Goal: Task Accomplishment & Management: Complete application form

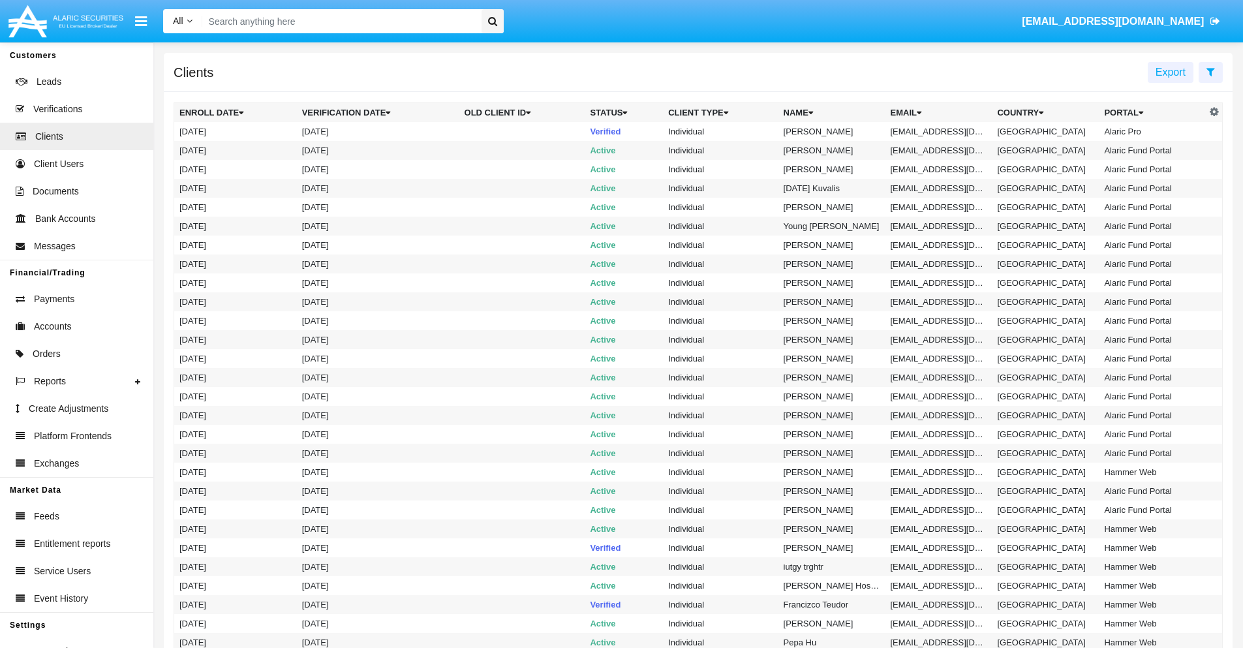
click at [1210, 71] on icon at bounding box center [1211, 72] width 8 height 10
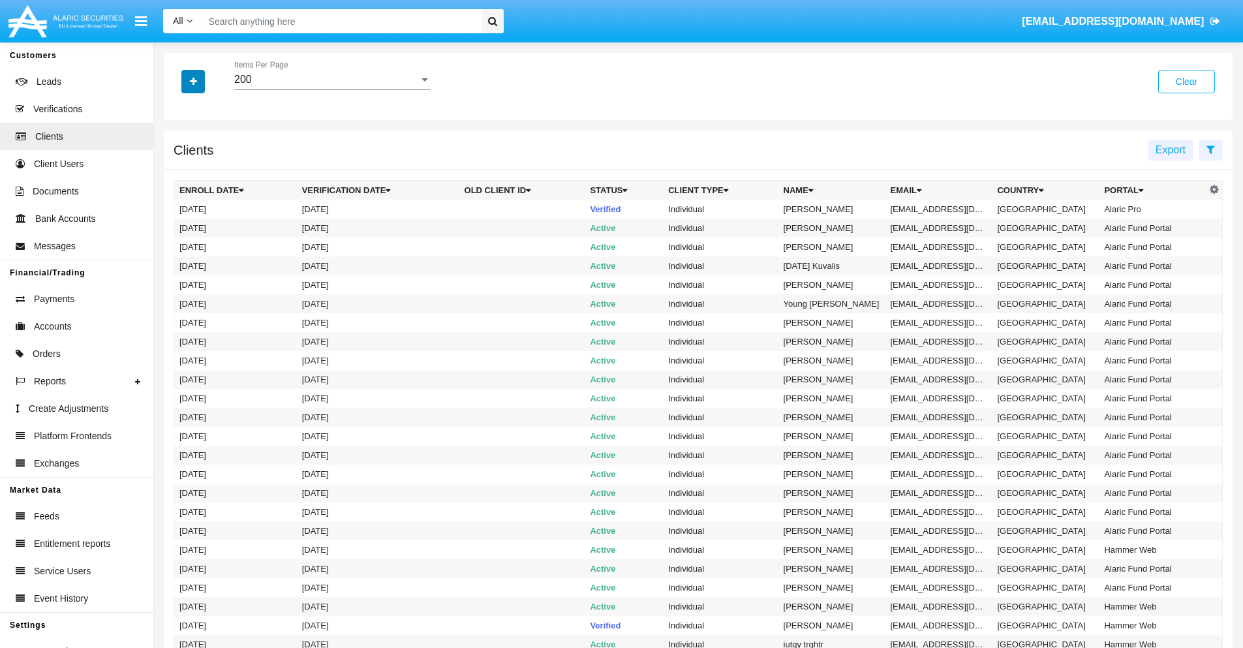
click at [193, 81] on icon "button" at bounding box center [193, 81] width 7 height 9
click at [203, 222] on span "Email" at bounding box center [203, 222] width 26 height 16
click at [179, 227] on input "Email" at bounding box center [179, 227] width 1 height 1
checkbox input "true"
click at [193, 81] on icon "button" at bounding box center [193, 81] width 7 height 9
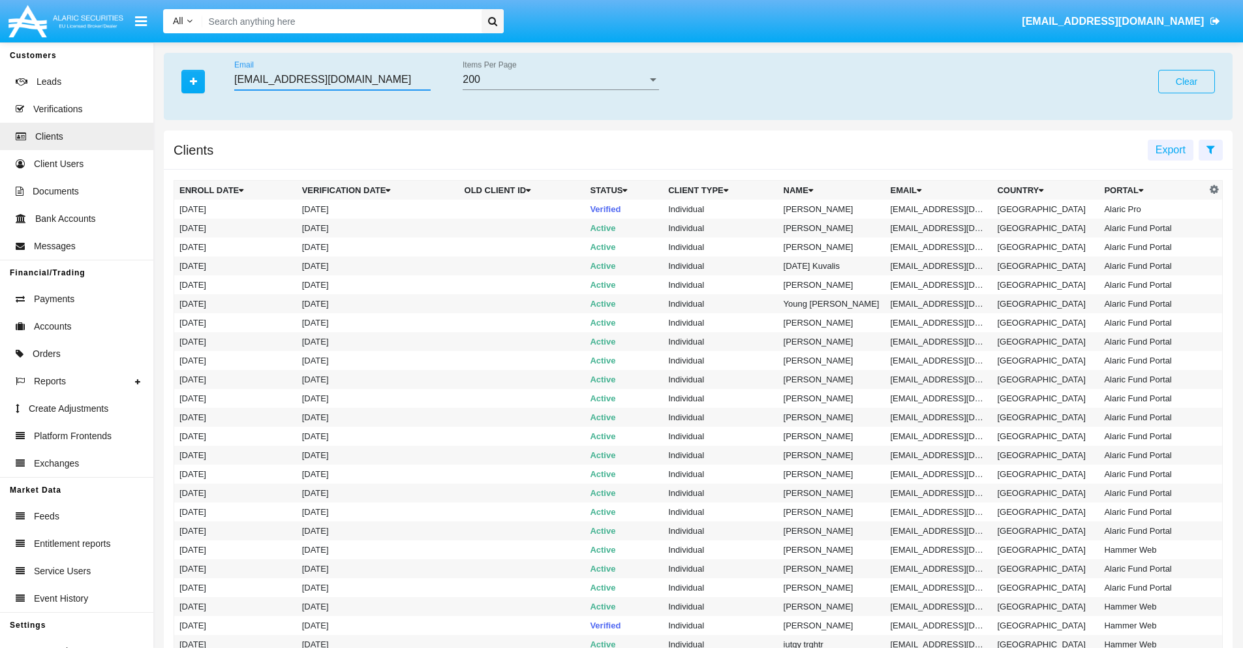
type input "[EMAIL_ADDRESS][DOMAIN_NAME]"
click at [944, 209] on td "[EMAIL_ADDRESS][DOMAIN_NAME]" at bounding box center [939, 209] width 107 height 19
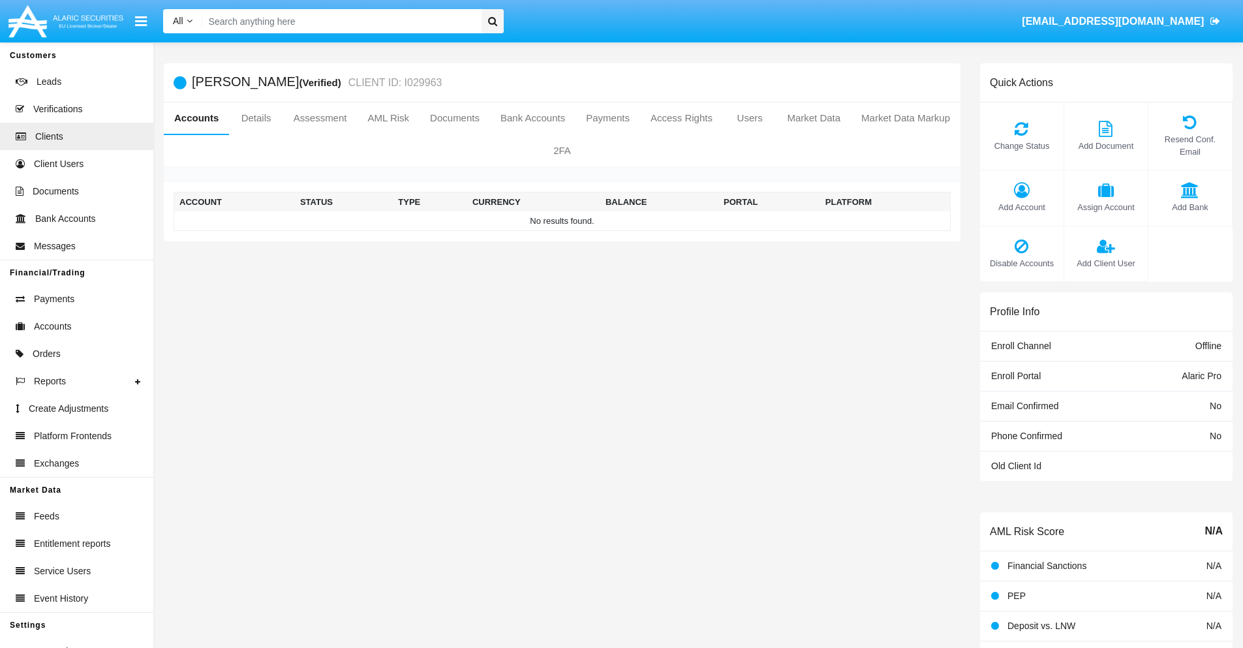
click at [1021, 207] on span "Add Account" at bounding box center [1022, 207] width 70 height 12
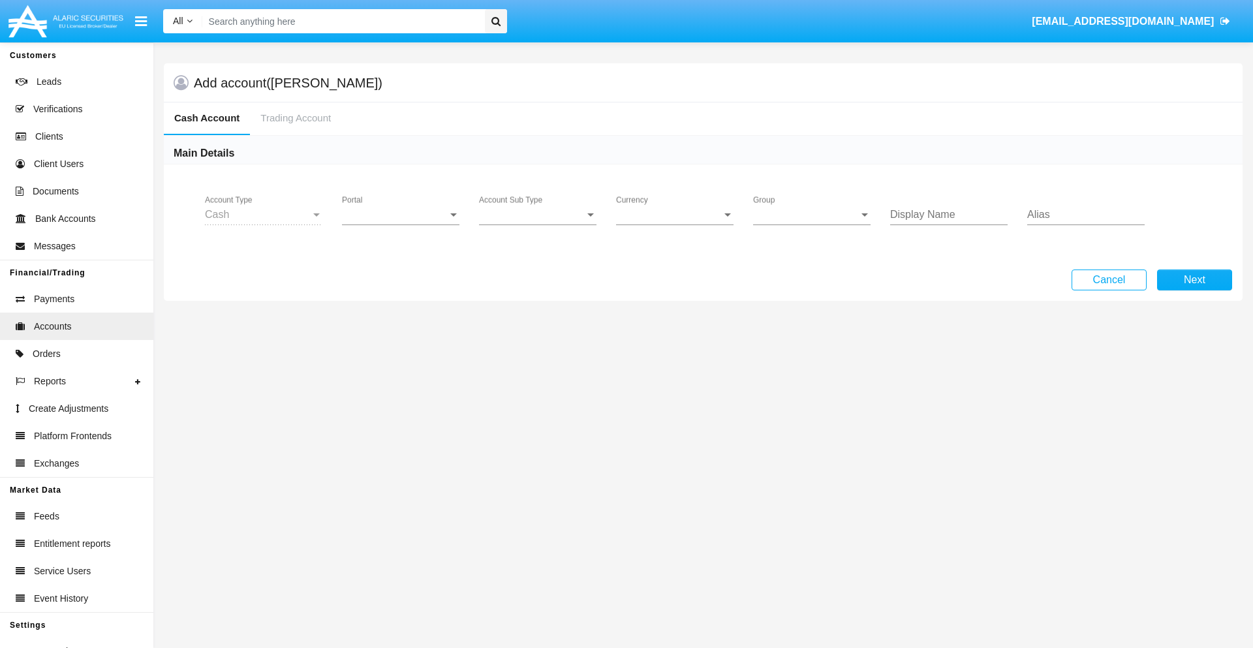
click at [401, 215] on span "Portal" at bounding box center [395, 215] width 106 height 12
click at [402, 224] on span "Alaric Pro" at bounding box center [402, 224] width 121 height 31
click at [538, 215] on span "Account Sub Type" at bounding box center [532, 215] width 106 height 12
click at [538, 224] on span "Trading Cash" at bounding box center [537, 224] width 117 height 31
click at [812, 215] on span "Group" at bounding box center [806, 215] width 106 height 12
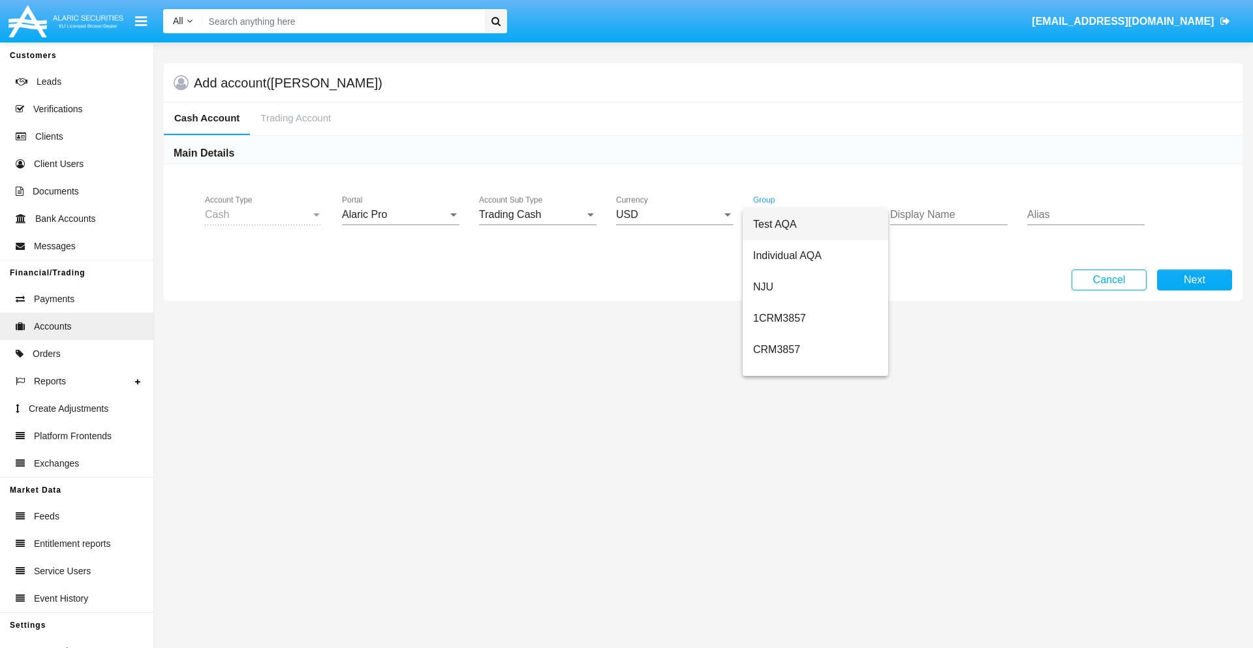
scroll to position [585, 0]
click at [815, 360] on span "SMS" at bounding box center [815, 360] width 125 height 31
type input "salmon"
type input "tan"
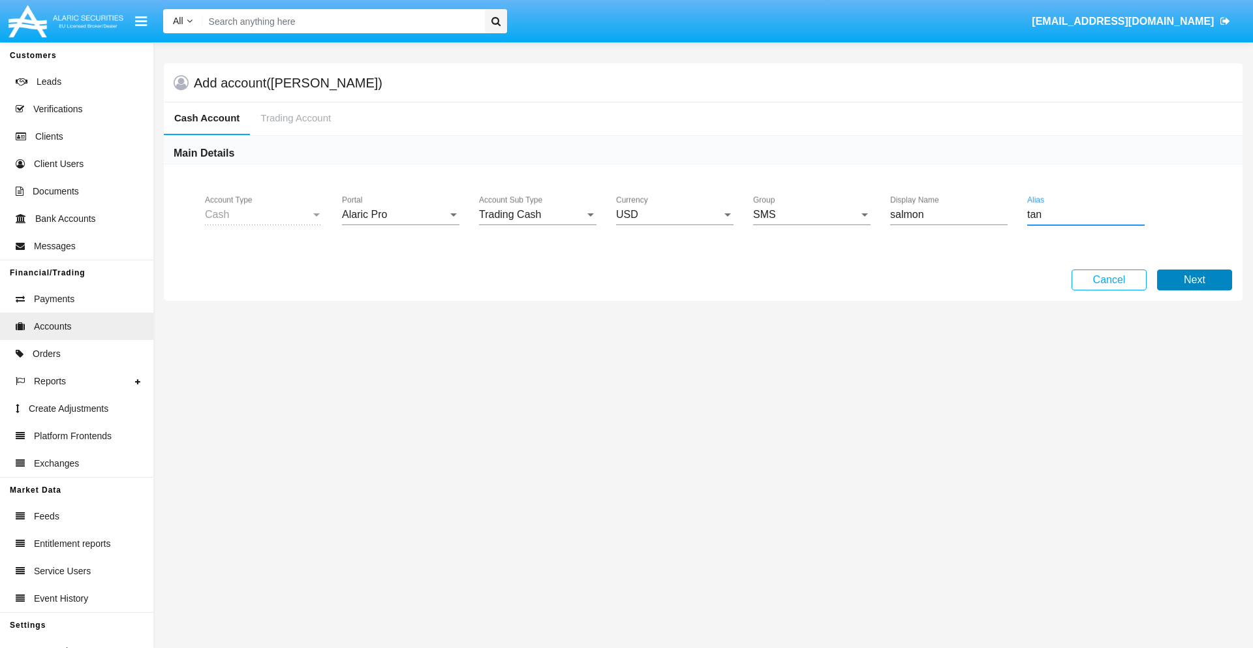
click at [1194, 280] on button "Next" at bounding box center [1194, 280] width 75 height 21
